Goal: Check status: Check status

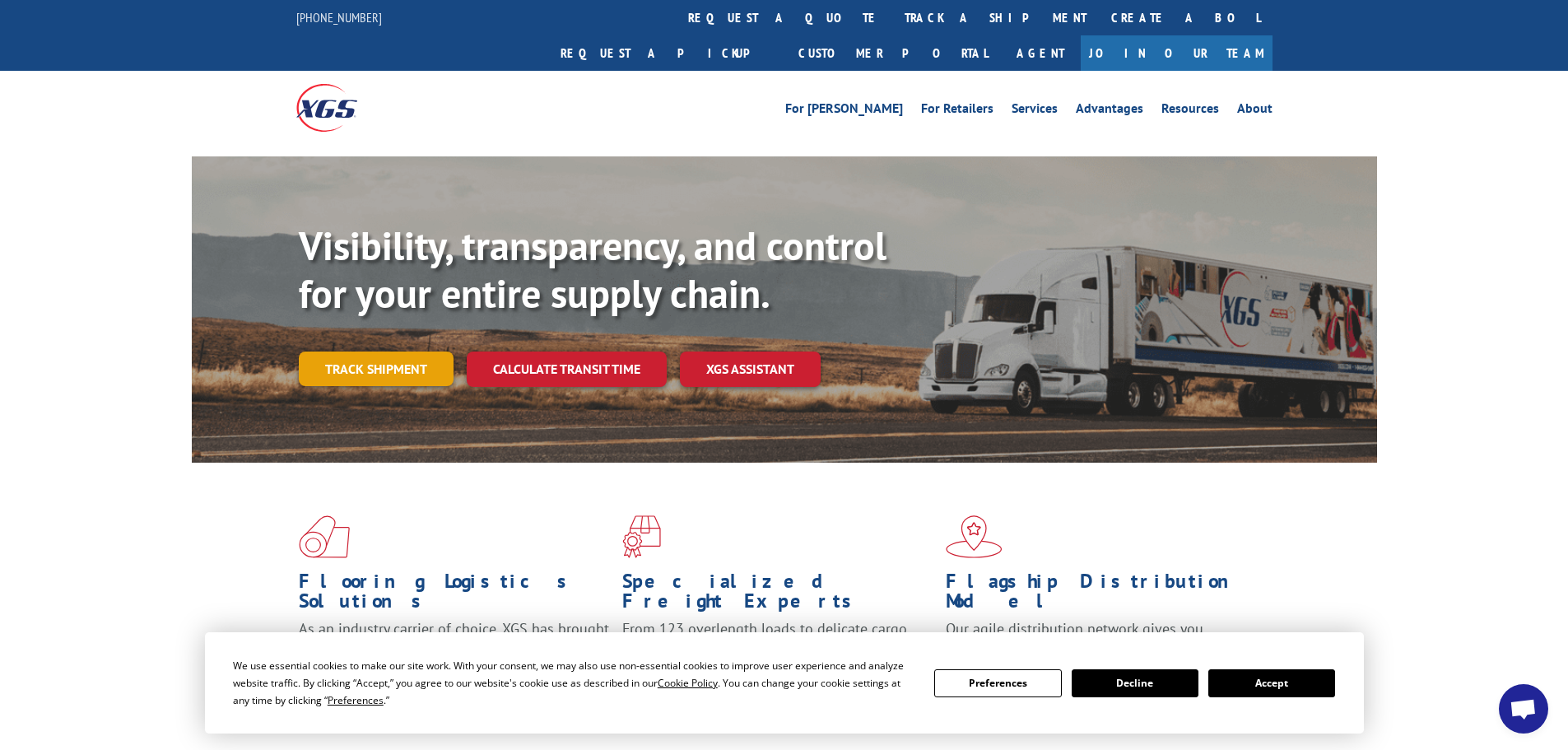
click at [367, 351] on link "Track shipment" at bounding box center [375, 368] width 154 height 35
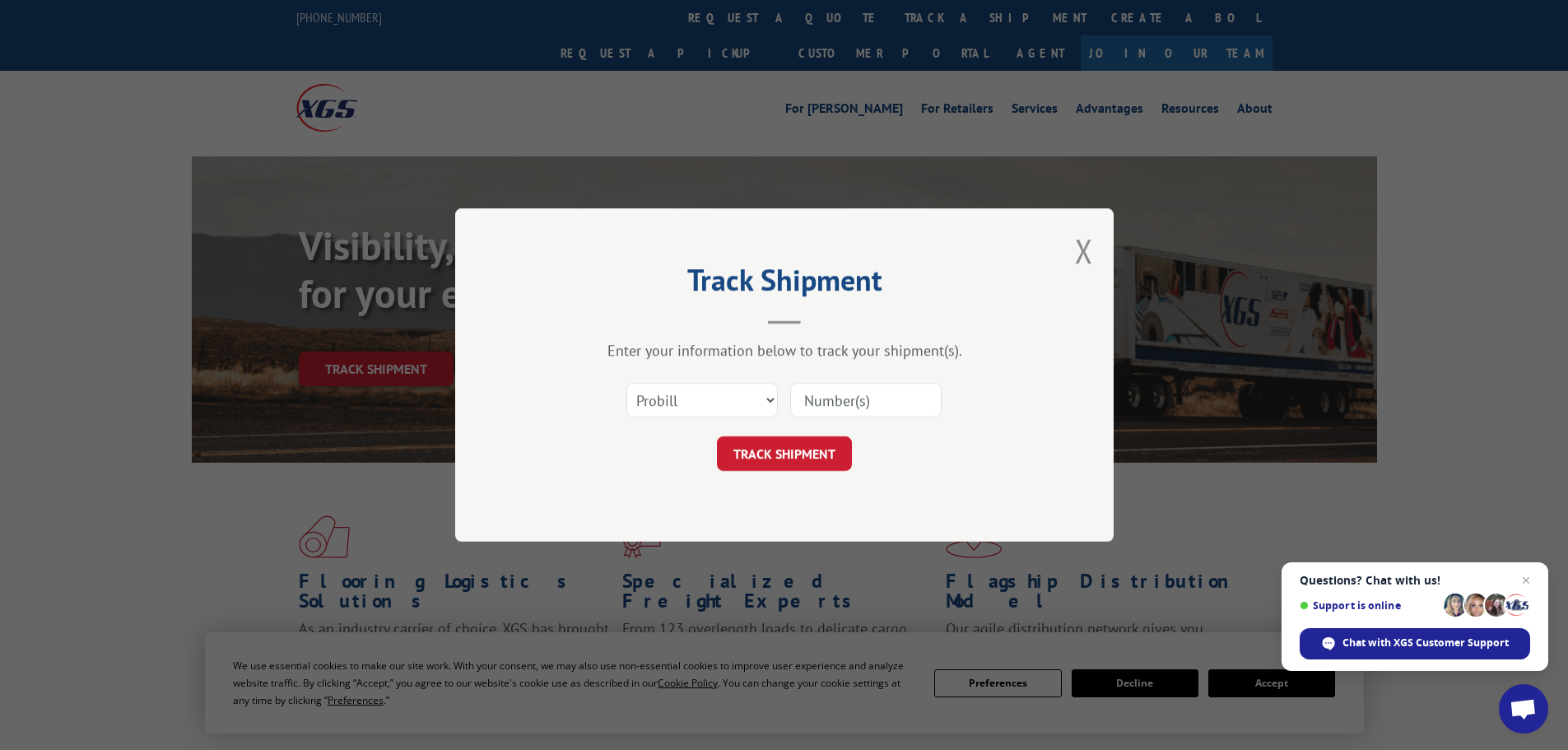
click at [866, 408] on input at bounding box center [866, 400] width 152 height 35
paste input "17346575"
type input "17346575"
click at [787, 450] on button "TRACK SHIPMENT" at bounding box center [784, 453] width 135 height 35
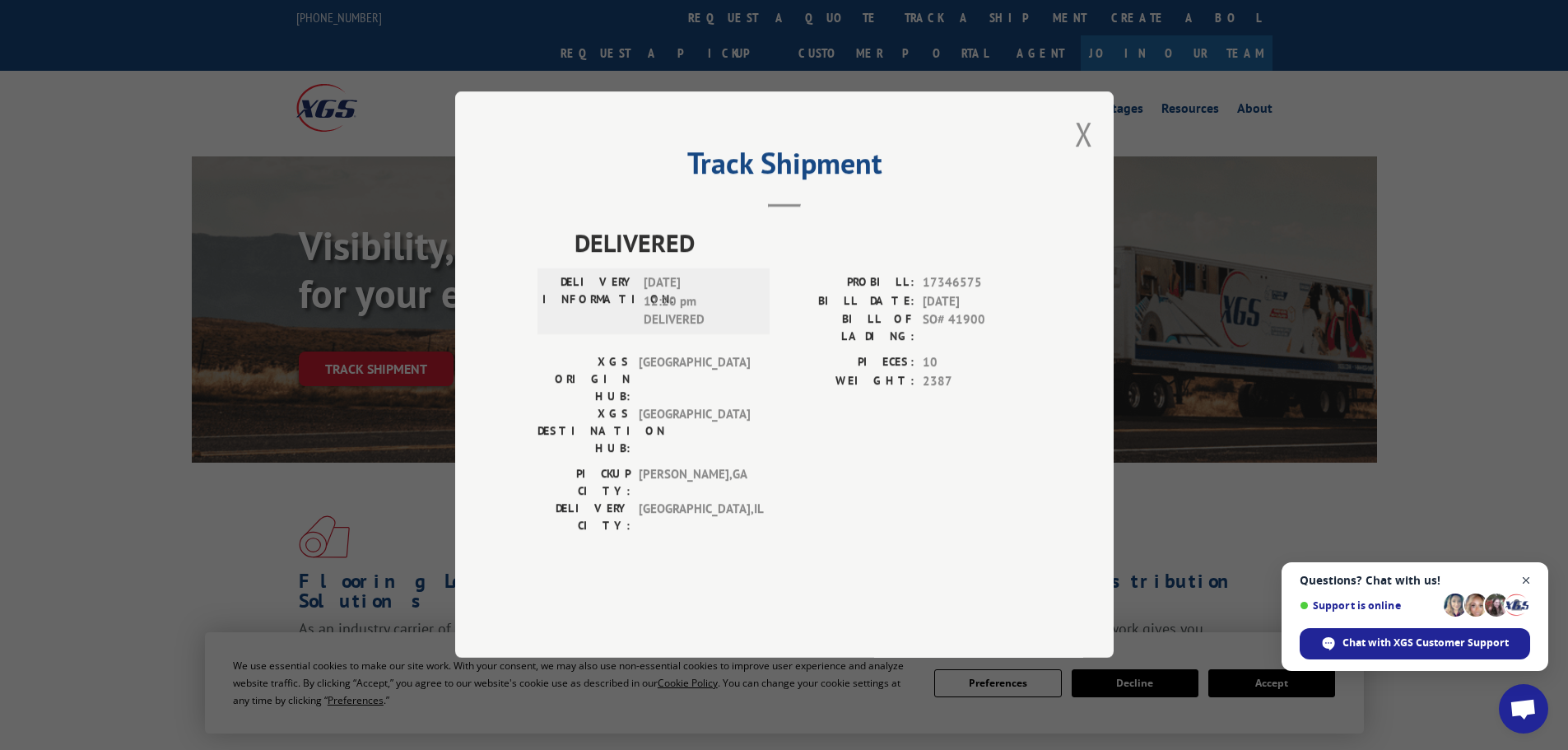
click at [1528, 580] on span "Close chat" at bounding box center [1526, 580] width 21 height 21
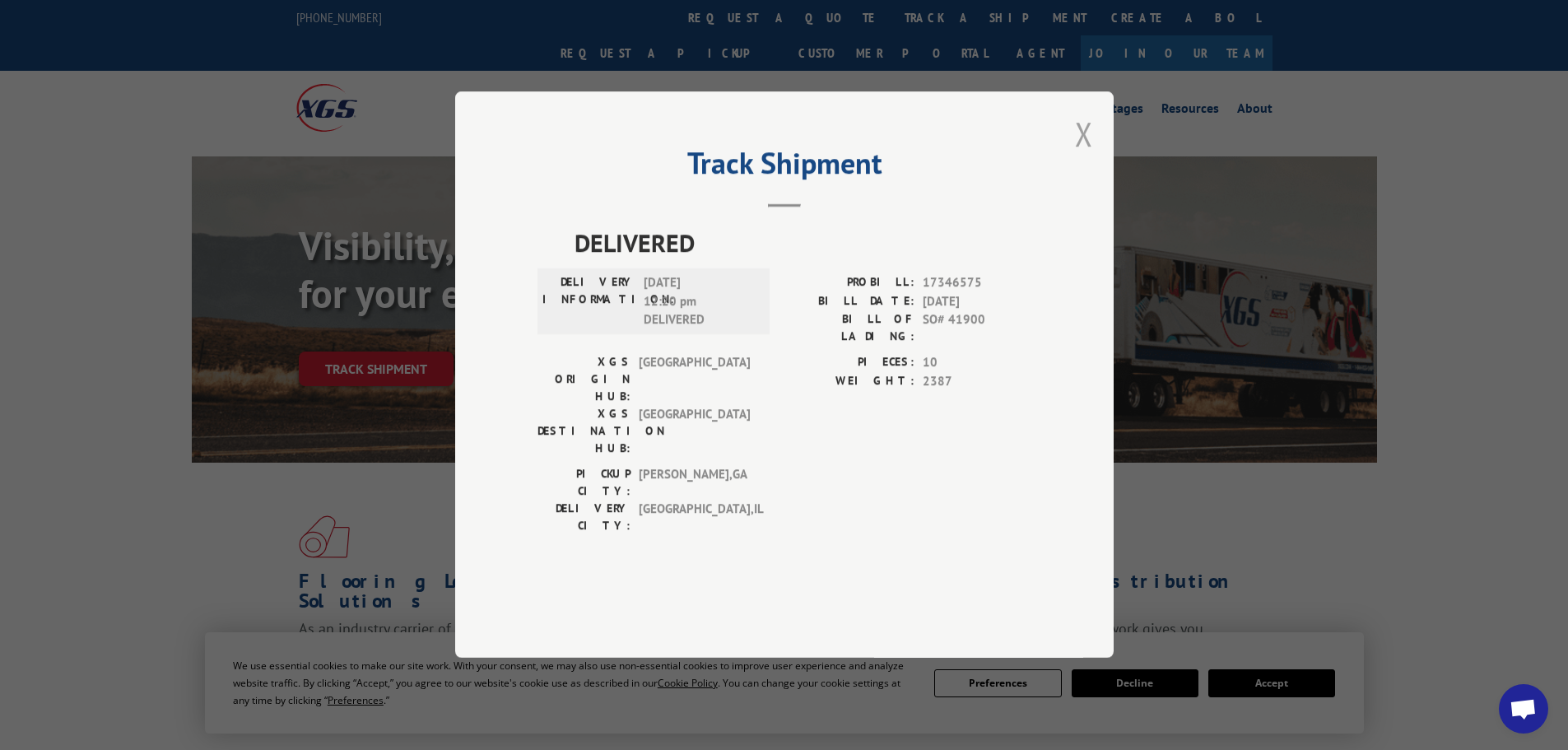
click at [1089, 155] on button "Close modal" at bounding box center [1084, 133] width 18 height 44
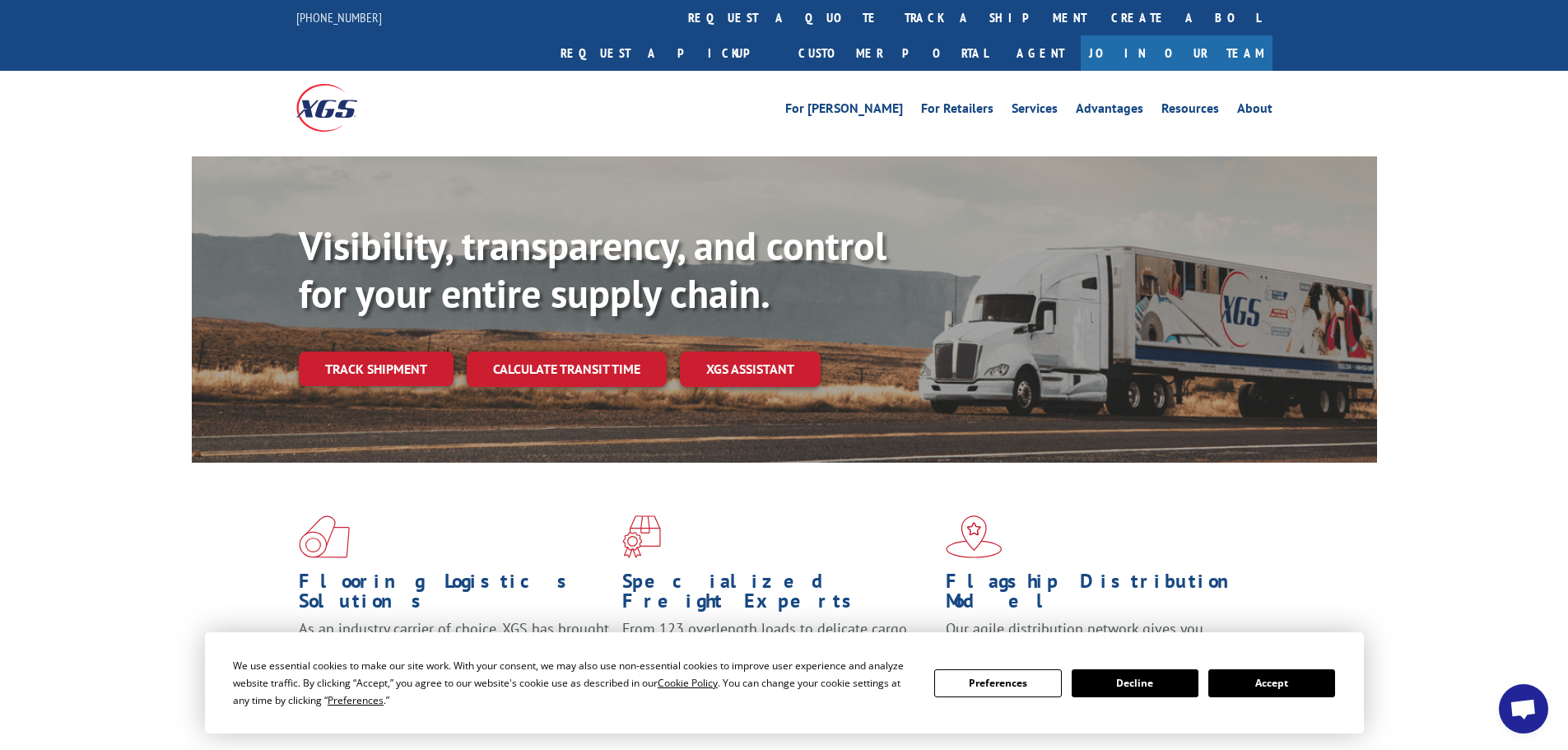
click at [749, 70] on div "For [PERSON_NAME] For Retailers Services Advantages Resources About For [PERSON…" at bounding box center [784, 107] width 976 height 73
